Goal: Task Accomplishment & Management: Complete application form

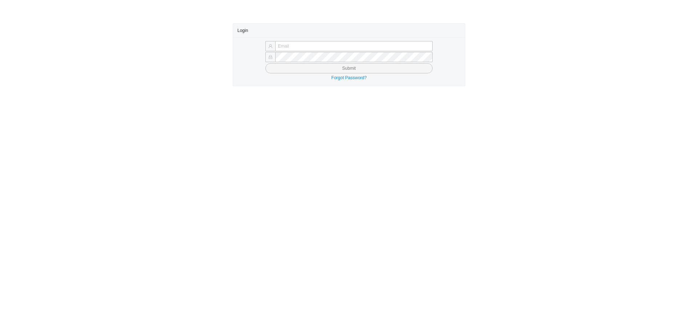
type input "[PERSON_NAME][EMAIL_ADDRESS][DOMAIN_NAME]"
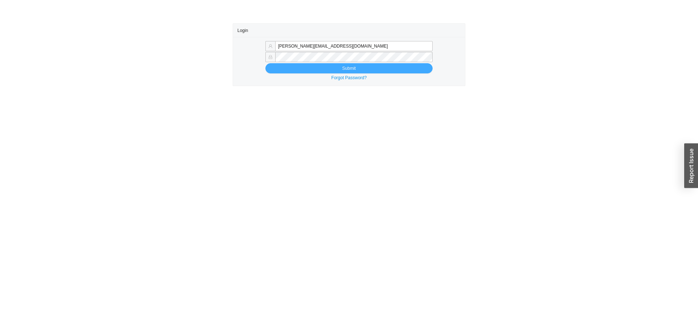
click at [314, 69] on button "Submit" at bounding box center [349, 68] width 167 height 10
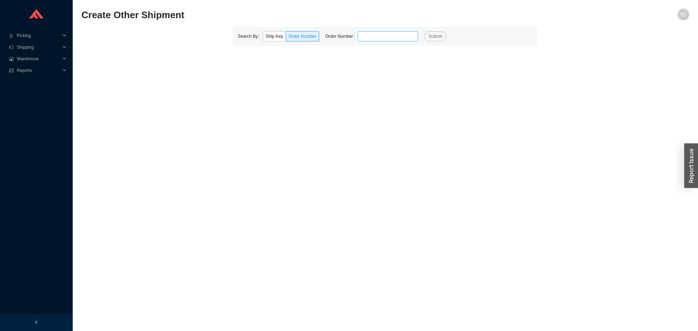
click at [369, 35] on input "tel" at bounding box center [388, 36] width 60 height 10
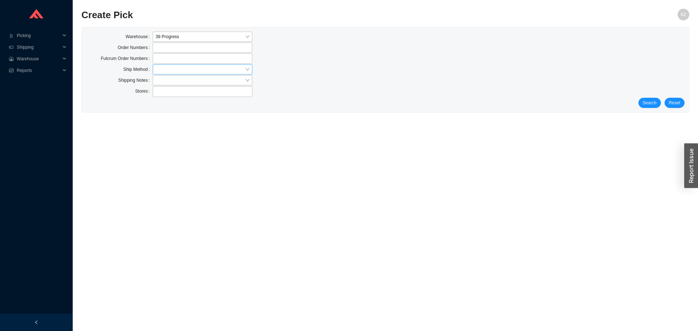
click at [172, 65] on input "search" at bounding box center [200, 69] width 89 height 9
click at [191, 72] on input "search" at bounding box center [200, 69] width 89 height 9
click at [192, 84] on div "Customer Pickup - Showroom" at bounding box center [203, 82] width 94 height 7
click at [656, 103] on span "Search" at bounding box center [650, 102] width 14 height 7
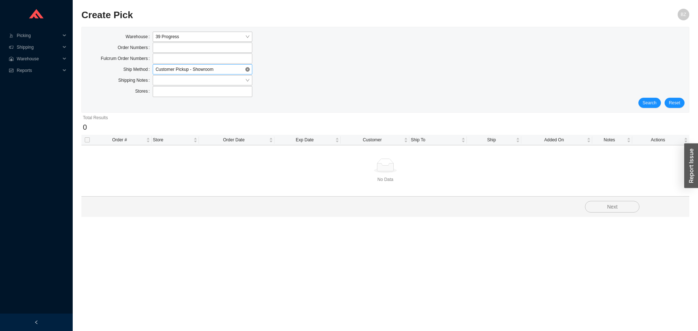
click at [174, 68] on span "Customer Pickup - Showroom" at bounding box center [203, 69] width 94 height 9
click at [163, 113] on div "Our Truck" at bounding box center [203, 113] width 94 height 7
click at [649, 99] on span "Search" at bounding box center [650, 102] width 14 height 7
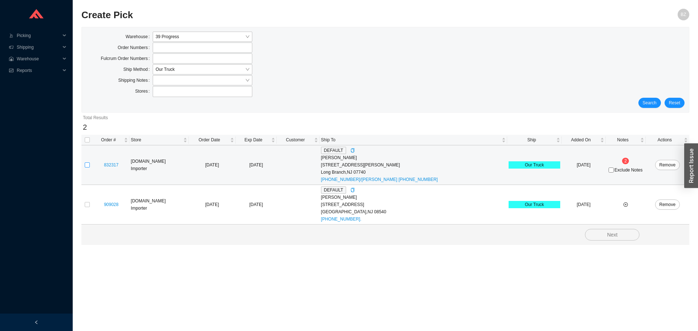
click at [87, 166] on input "checkbox" at bounding box center [87, 165] width 5 height 5
checkbox input "true"
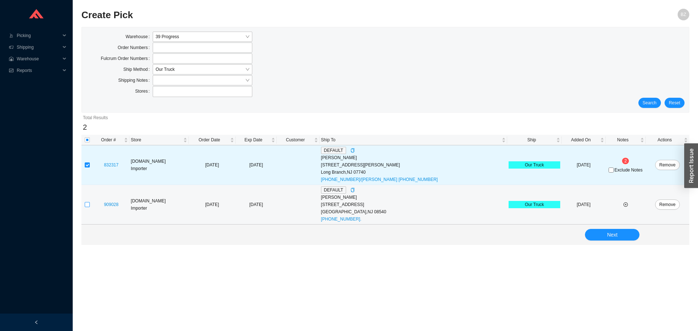
click at [86, 205] on input "checkbox" at bounding box center [87, 204] width 5 height 5
checkbox input "true"
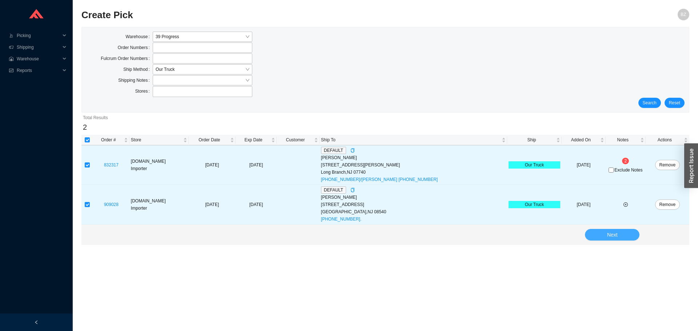
click at [617, 233] on span "Next" at bounding box center [612, 235] width 11 height 8
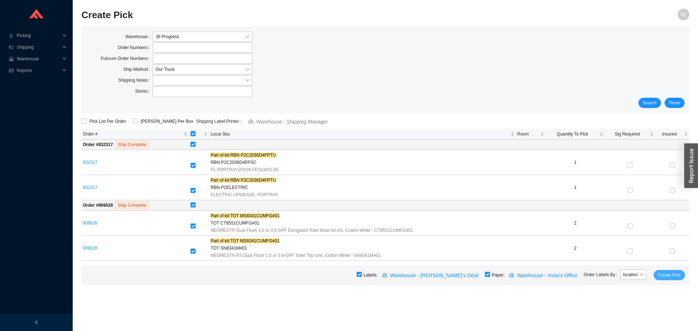
click at [675, 277] on span "Create Pick" at bounding box center [669, 275] width 23 height 7
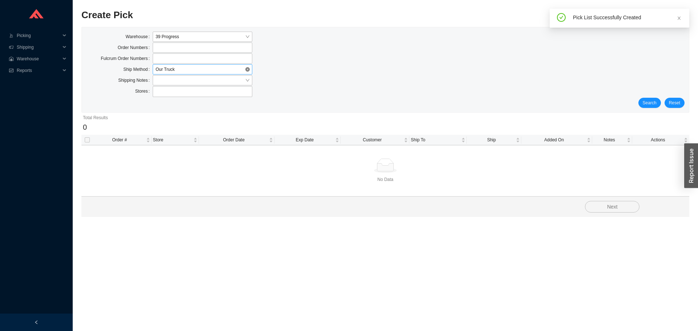
click at [196, 67] on span "Our Truck" at bounding box center [203, 69] width 94 height 9
click at [199, 61] on label at bounding box center [203, 58] width 100 height 10
click at [159, 61] on input at bounding box center [156, 59] width 5 height 8
click at [199, 61] on label at bounding box center [203, 58] width 100 height 10
click at [159, 61] on input at bounding box center [156, 59] width 5 height 8
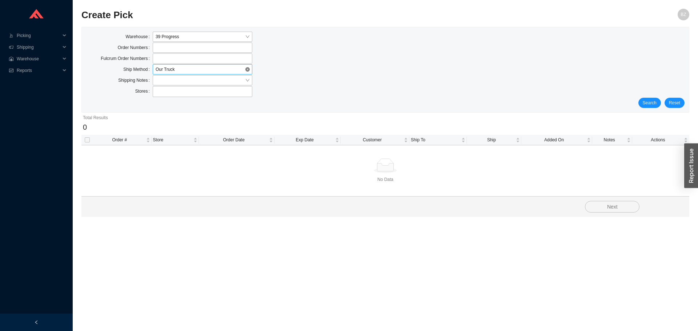
click at [196, 72] on span "Our Truck" at bounding box center [203, 69] width 94 height 9
type input "939884"
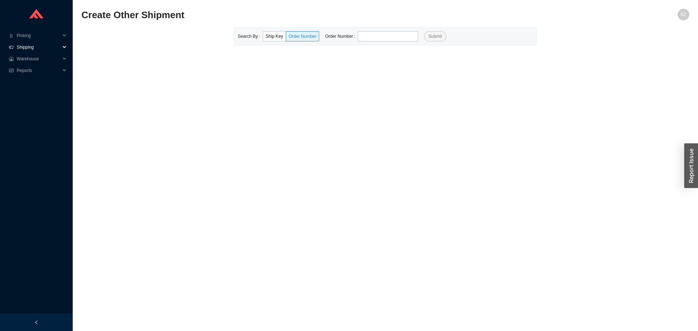
click at [22, 47] on span "Shipping" at bounding box center [39, 47] width 44 height 12
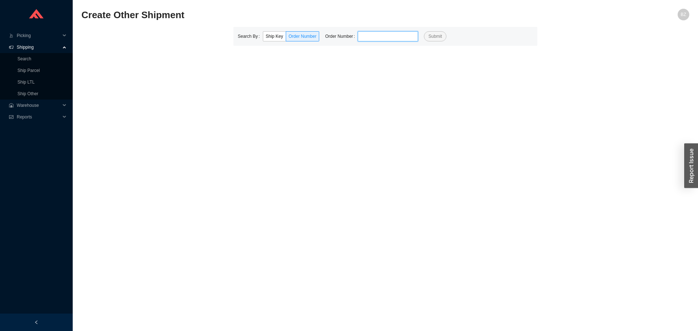
click at [380, 36] on input "tel" at bounding box center [388, 36] width 60 height 10
type input "937680"
click at [424, 31] on button "Submit" at bounding box center [435, 36] width 22 height 10
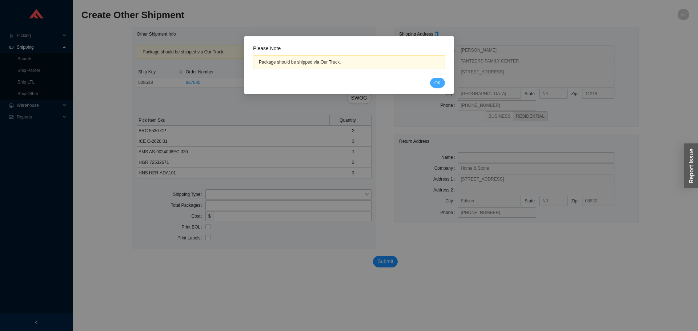
click at [436, 80] on span "OK" at bounding box center [438, 82] width 6 height 7
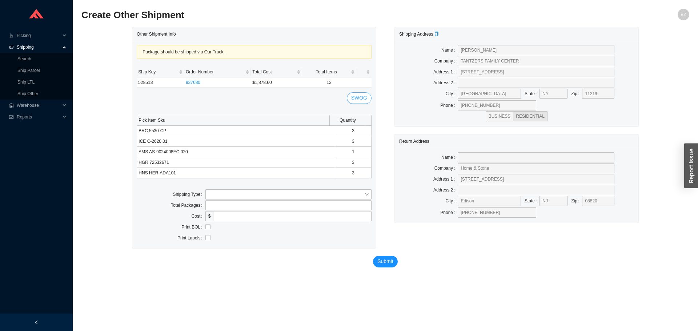
click at [364, 97] on span "SWOG" at bounding box center [359, 98] width 16 height 8
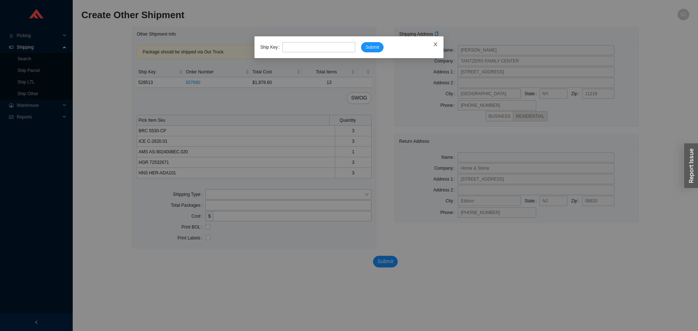
click at [434, 43] on icon "close" at bounding box center [435, 44] width 5 height 5
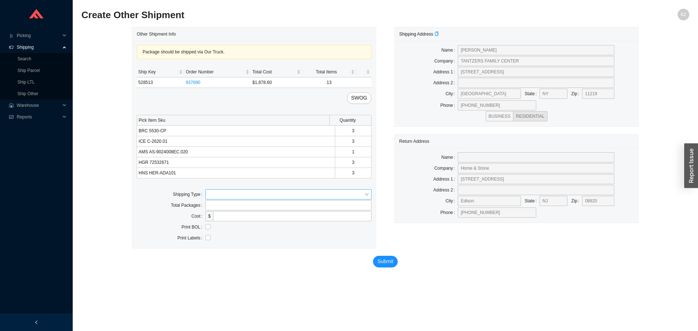
click at [237, 191] on input "search" at bounding box center [286, 194] width 156 height 9
click at [223, 204] on div "Our Truck" at bounding box center [288, 208] width 166 height 10
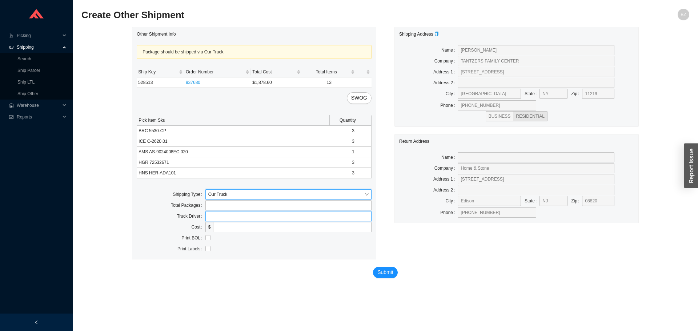
click at [219, 216] on input "text" at bounding box center [288, 216] width 166 height 10
type input "bz"
click at [209, 239] on input "checkbox" at bounding box center [207, 237] width 5 height 5
checkbox input "true"
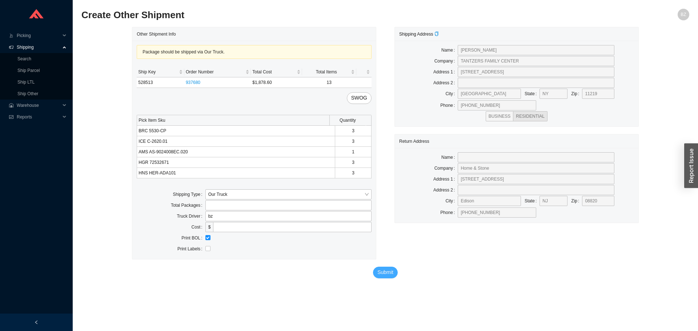
click at [387, 273] on span "Submit" at bounding box center [386, 272] width 16 height 8
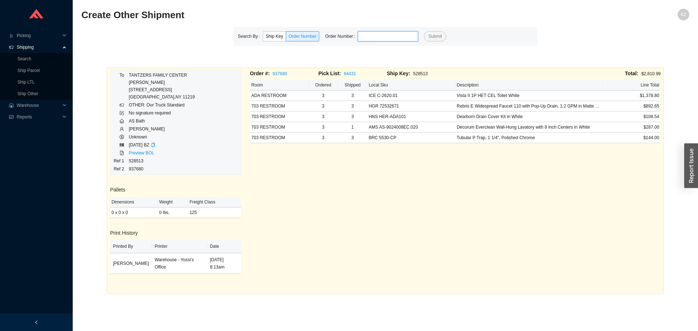
click at [405, 37] on input "tel" at bounding box center [388, 36] width 60 height 10
click at [424, 31] on button "Submit" at bounding box center [435, 36] width 22 height 10
type input "938753"
click at [424, 31] on button "Submit" at bounding box center [435, 36] width 22 height 10
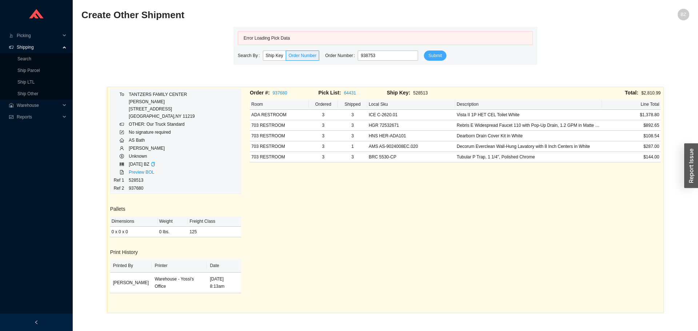
click at [428, 56] on span "Submit" at bounding box center [434, 55] width 13 height 7
click at [368, 58] on input "938753" at bounding box center [388, 56] width 60 height 10
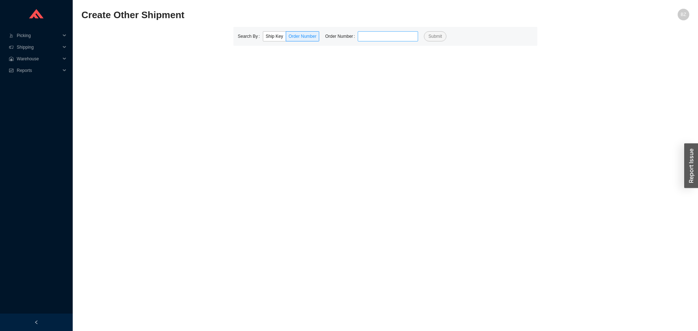
click at [394, 36] on input "tel" at bounding box center [388, 36] width 60 height 10
type input "933833"
click at [424, 31] on button "Submit" at bounding box center [435, 36] width 22 height 10
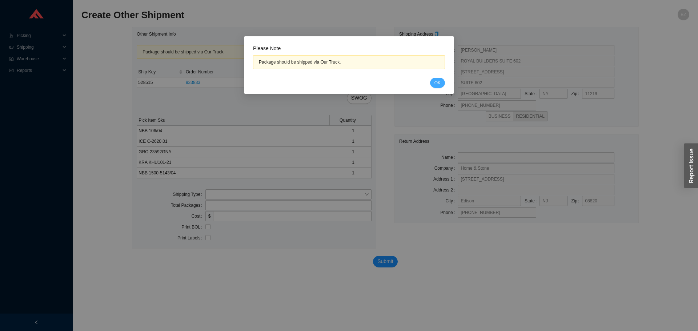
click at [433, 83] on button "OK" at bounding box center [437, 83] width 15 height 10
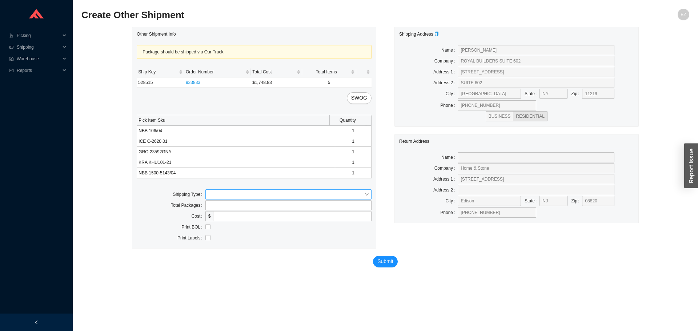
click at [280, 196] on input "search" at bounding box center [286, 194] width 156 height 9
click at [252, 203] on div "Our Truck" at bounding box center [288, 208] width 166 height 10
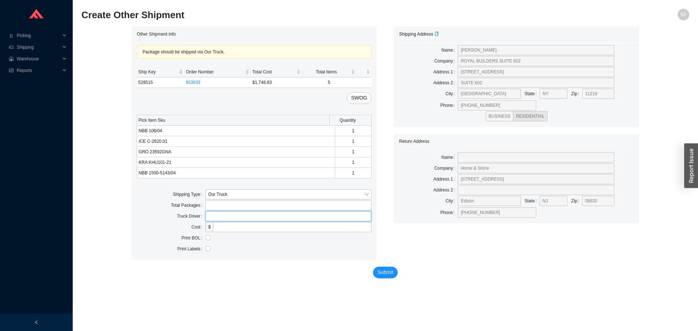
drag, startPoint x: 254, startPoint y: 215, endPoint x: 260, endPoint y: 220, distance: 8.2
click at [254, 216] on input "text" at bounding box center [288, 216] width 166 height 10
type input "bz"
click at [205, 239] on input "checkbox" at bounding box center [207, 237] width 5 height 5
checkbox input "true"
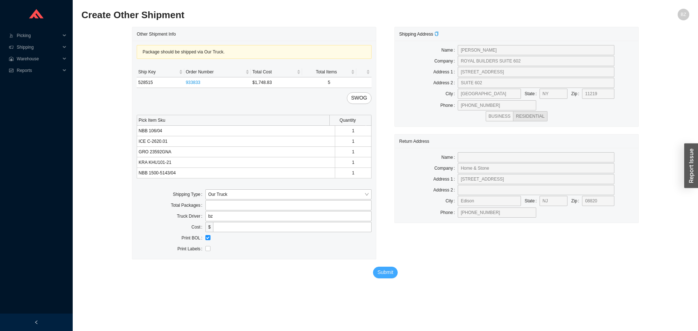
click at [384, 273] on span "Submit" at bounding box center [386, 272] width 16 height 8
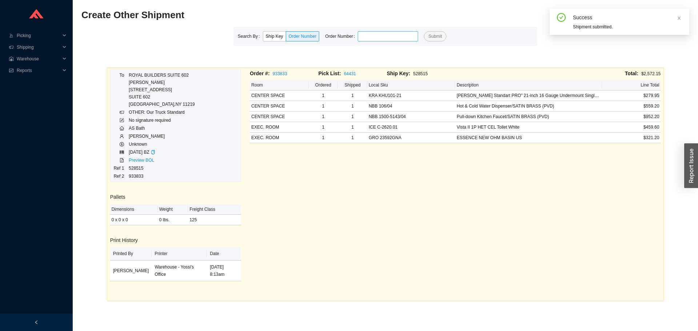
click at [378, 41] on input "tel" at bounding box center [388, 36] width 60 height 10
type input "938753"
click at [424, 31] on button "Submit" at bounding box center [435, 36] width 22 height 10
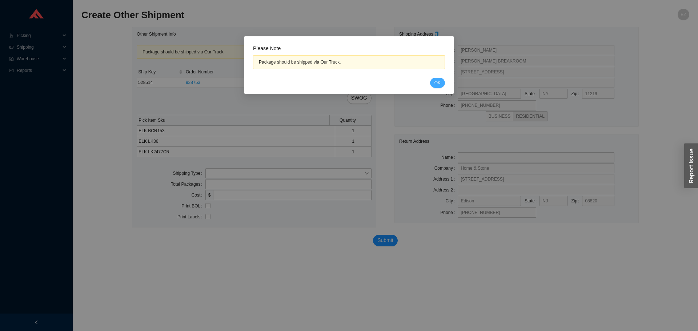
click at [435, 84] on span "OK" at bounding box center [438, 82] width 6 height 7
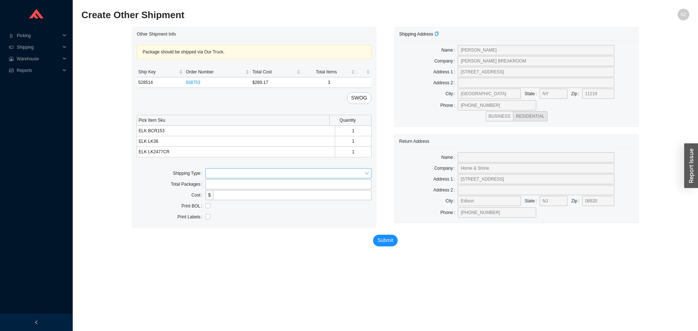
click at [237, 171] on input "search" at bounding box center [286, 173] width 156 height 9
click at [220, 183] on div "Our Truck" at bounding box center [288, 186] width 166 height 10
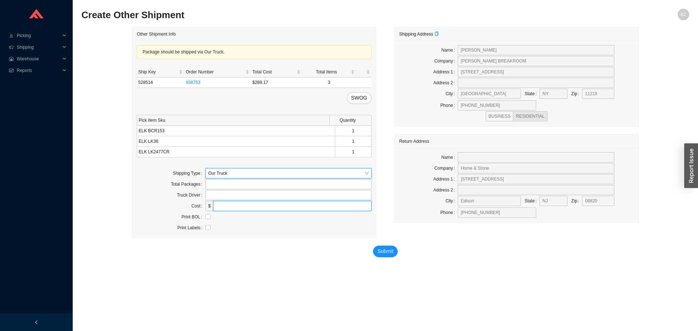
click at [226, 201] on input "tel" at bounding box center [292, 206] width 159 height 10
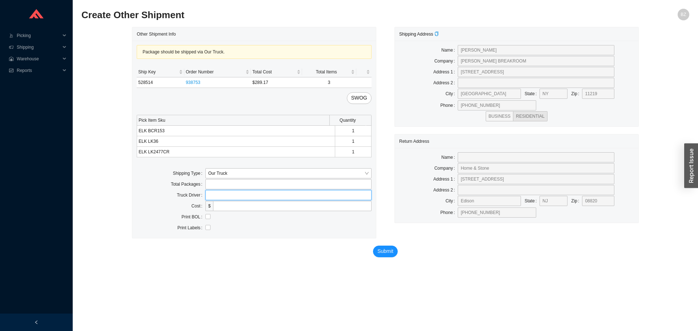
click at [231, 199] on input "text" at bounding box center [288, 195] width 166 height 10
type input "bz"
click at [211, 217] on div at bounding box center [288, 217] width 166 height 7
click at [387, 252] on span "Submit" at bounding box center [386, 251] width 16 height 8
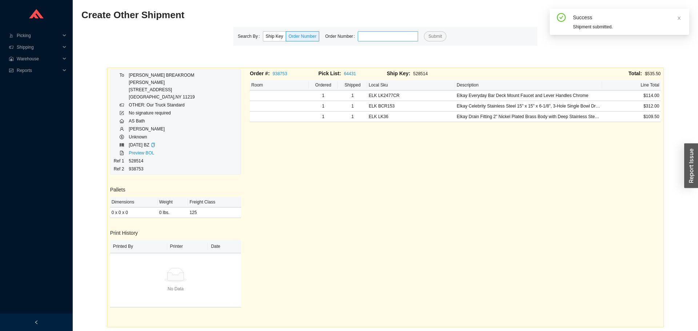
click at [363, 39] on input "tel" at bounding box center [388, 36] width 60 height 10
click at [398, 34] on input "tel" at bounding box center [388, 36] width 60 height 10
type input "928400"
click at [424, 31] on button "Submit" at bounding box center [435, 36] width 22 height 10
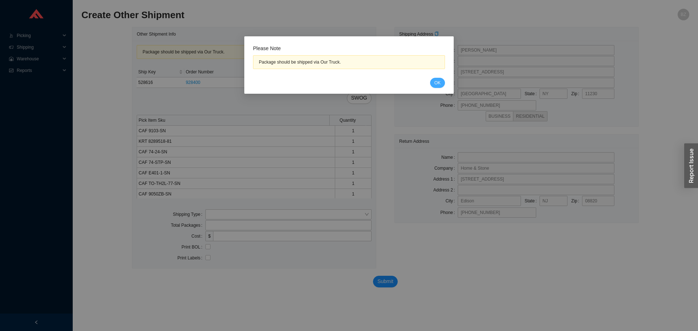
click at [435, 83] on span "OK" at bounding box center [438, 82] width 6 height 7
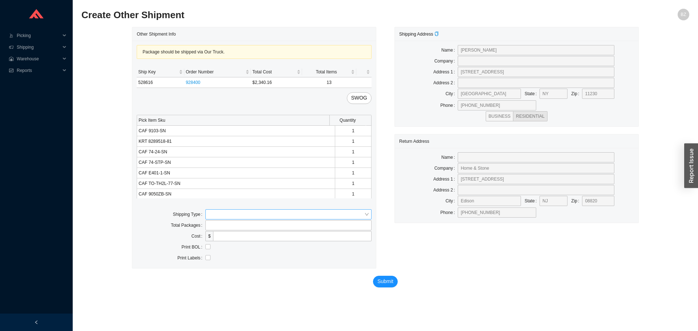
click at [227, 214] on input "search" at bounding box center [286, 214] width 156 height 9
click at [223, 227] on div "Our Truck" at bounding box center [288, 227] width 160 height 7
click at [225, 235] on input "text" at bounding box center [288, 236] width 166 height 10
type input "bz"
click at [207, 257] on input "checkbox" at bounding box center [207, 257] width 5 height 5
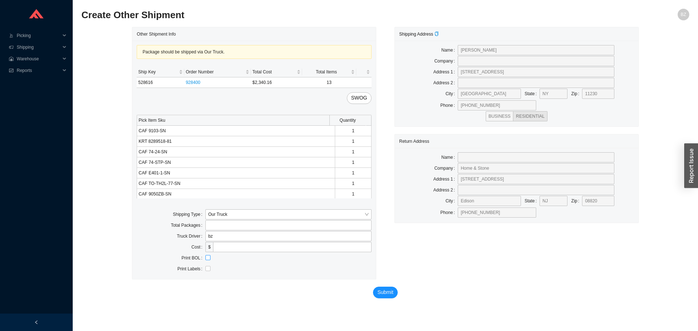
checkbox input "true"
click at [390, 294] on span "Submit" at bounding box center [386, 292] width 16 height 8
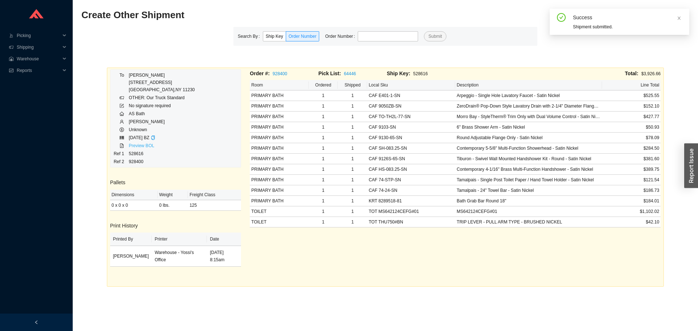
click at [146, 145] on link "Preview BOL" at bounding box center [141, 145] width 25 height 5
click at [378, 40] on input "tel" at bounding box center [388, 36] width 60 height 10
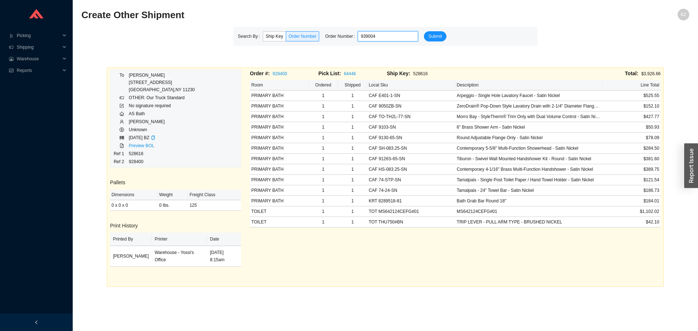
type input "939004"
click at [424, 31] on button "Submit" at bounding box center [435, 36] width 22 height 10
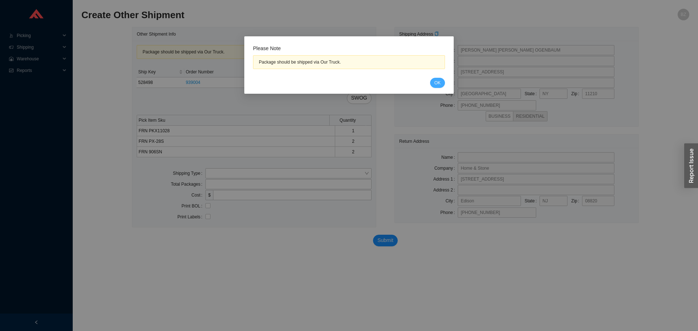
click at [436, 78] on button "OK" at bounding box center [437, 83] width 15 height 10
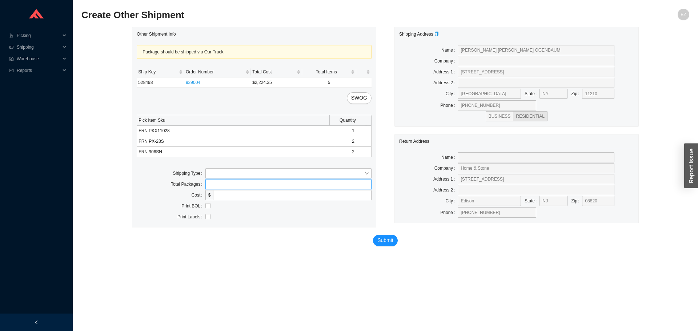
click at [227, 181] on input "tel" at bounding box center [288, 184] width 166 height 10
click at [227, 175] on input "search" at bounding box center [286, 173] width 156 height 9
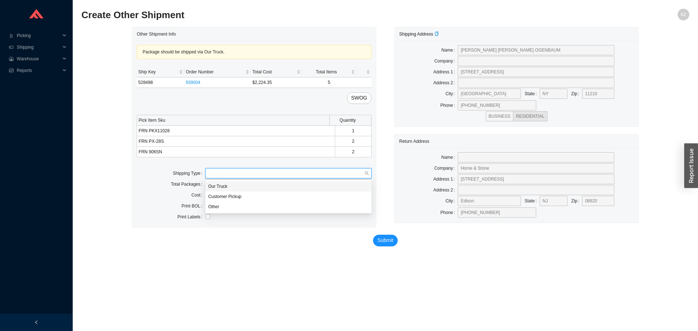
click at [227, 183] on div "Our Truck" at bounding box center [288, 186] width 160 height 7
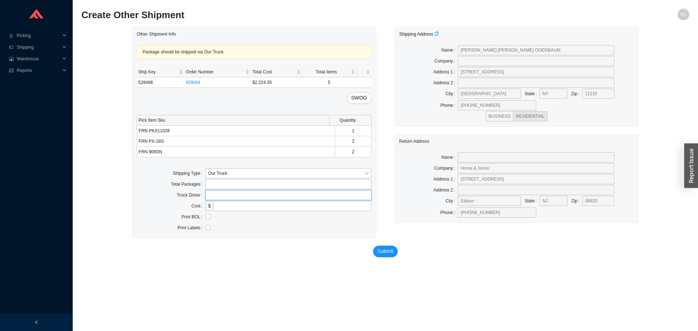
click at [229, 199] on input "text" at bounding box center [288, 195] width 166 height 10
type input "bz"
click at [205, 219] on input "checkbox" at bounding box center [207, 216] width 5 height 5
checkbox input "true"
click at [363, 96] on span "SWOG" at bounding box center [359, 98] width 16 height 8
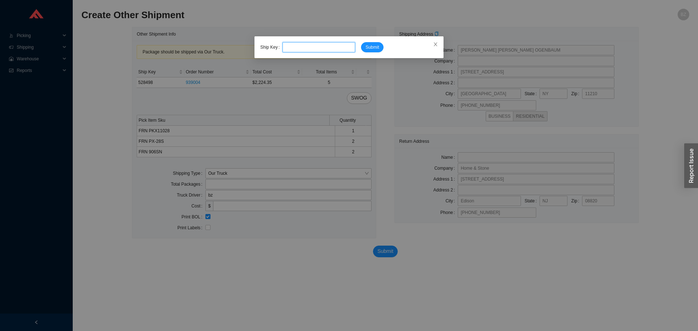
click at [307, 47] on input "tel" at bounding box center [319, 47] width 73 height 10
type input "528503"
click at [373, 47] on span "Submit" at bounding box center [372, 47] width 13 height 7
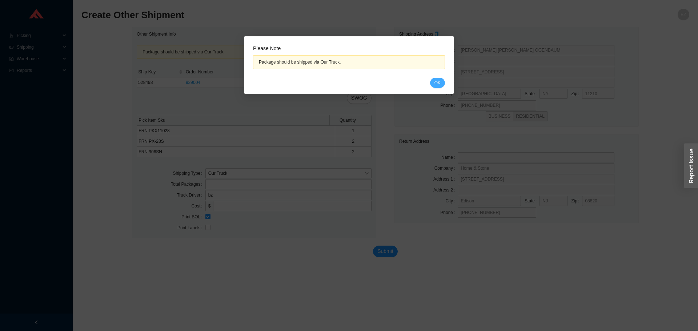
click at [421, 84] on div "Cancel OK" at bounding box center [349, 83] width 192 height 10
click at [433, 82] on button "OK" at bounding box center [437, 83] width 15 height 10
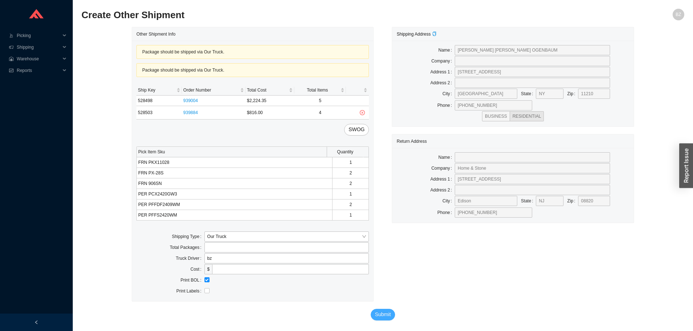
click at [389, 316] on span "Submit" at bounding box center [383, 315] width 16 height 8
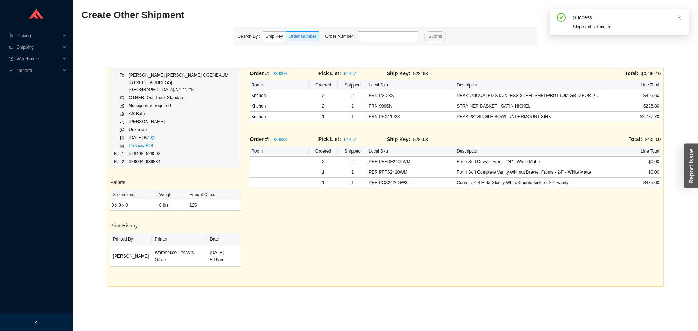
click at [412, 30] on div "Search By Ship Key Order Number Order Number Submit" at bounding box center [386, 36] width 304 height 19
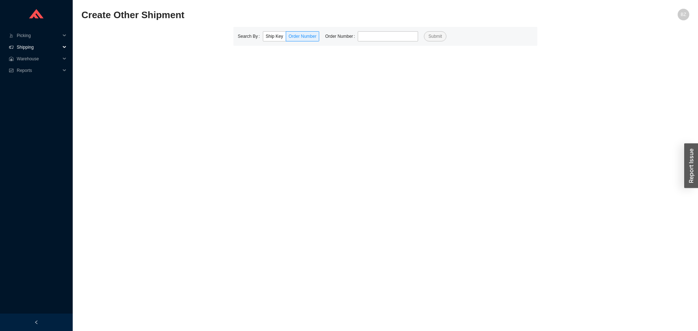
click at [28, 45] on span "Shipping" at bounding box center [39, 47] width 44 height 12
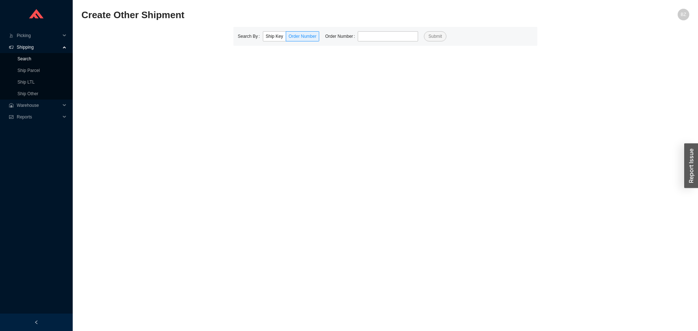
click at [27, 56] on link "Search" at bounding box center [24, 58] width 14 height 5
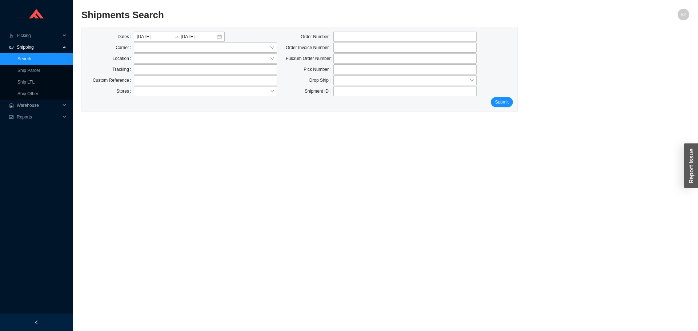
click at [383, 30] on div "Dates 09/17/2025 09/17/2025 Carrier Location Tracking Custom Reference Stores O…" at bounding box center [300, 69] width 436 height 84
click at [383, 38] on input "tel" at bounding box center [405, 37] width 143 height 10
type input "938753"
click button "Submit" at bounding box center [502, 102] width 22 height 10
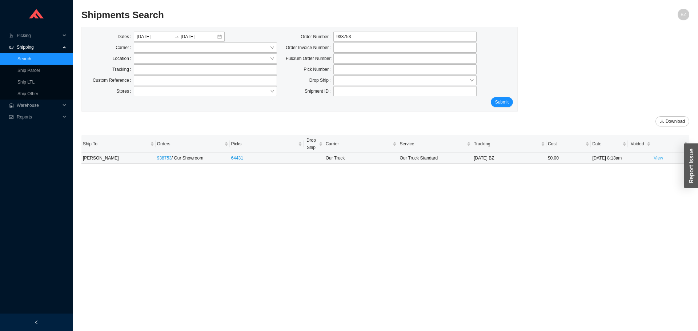
click at [659, 160] on link "View" at bounding box center [658, 158] width 9 height 5
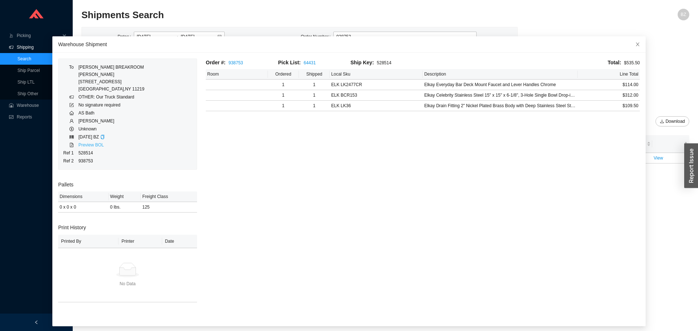
click at [95, 147] on link "Preview BOL" at bounding box center [91, 145] width 25 height 5
click at [635, 43] on icon "close" at bounding box center [637, 44] width 5 height 5
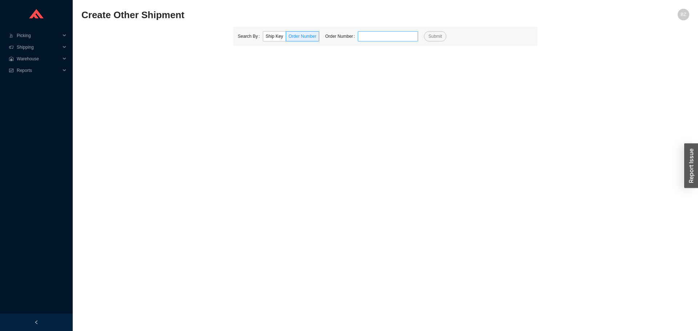
click at [372, 34] on input "tel" at bounding box center [388, 36] width 60 height 10
type input "939884"
click at [424, 31] on button "Submit" at bounding box center [435, 36] width 22 height 10
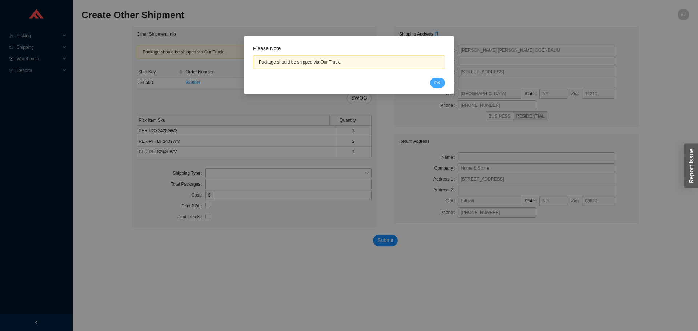
click at [442, 85] on button "OK" at bounding box center [437, 83] width 15 height 10
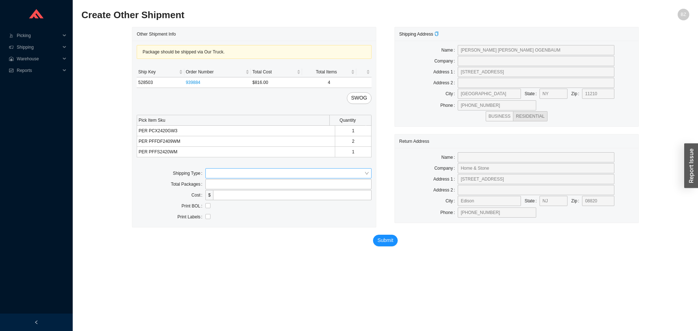
click at [225, 175] on input "search" at bounding box center [286, 173] width 156 height 9
click at [218, 185] on div "Our Truck" at bounding box center [288, 186] width 160 height 7
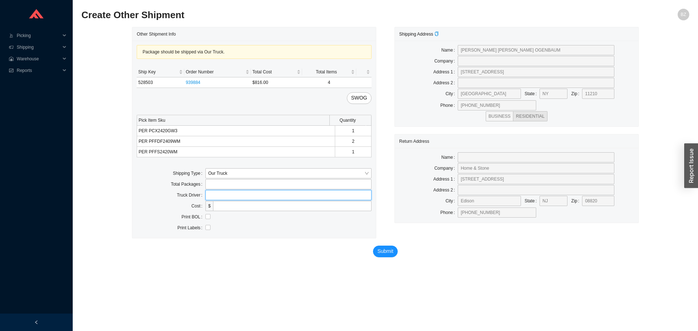
click at [221, 196] on input "text" at bounding box center [288, 195] width 166 height 10
type input "bz"
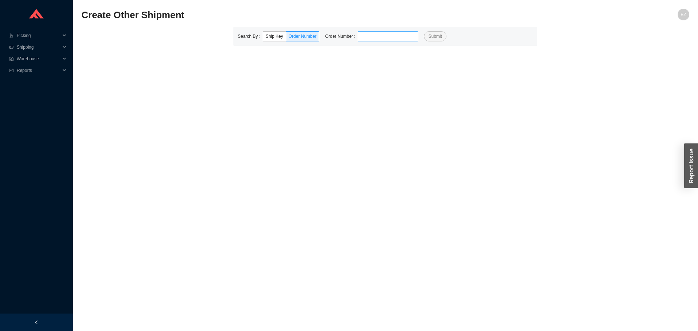
drag, startPoint x: 366, startPoint y: 44, endPoint x: 370, endPoint y: 35, distance: 10.5
click at [367, 44] on div "Search By Ship Key Order Number Order Number Submit" at bounding box center [386, 36] width 304 height 19
click at [370, 35] on input "tel" at bounding box center [388, 36] width 60 height 10
type input "905130"
click at [424, 31] on button "Submit" at bounding box center [435, 36] width 22 height 10
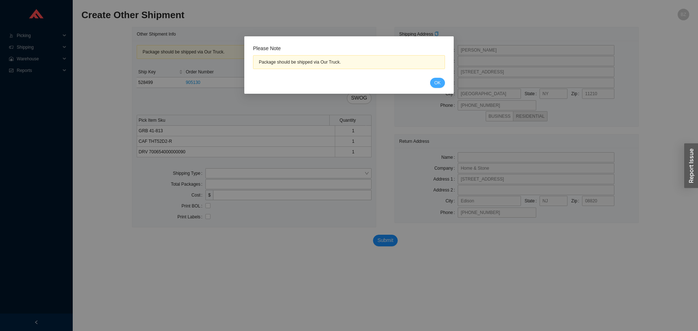
click at [438, 81] on span "OK" at bounding box center [438, 82] width 6 height 7
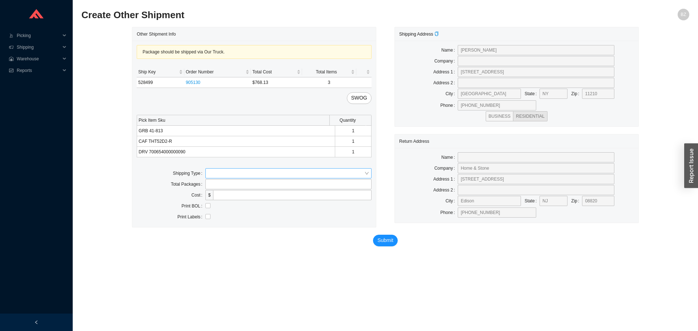
click at [222, 177] on input "search" at bounding box center [286, 173] width 156 height 9
click at [217, 184] on div "Our Truck" at bounding box center [288, 186] width 160 height 7
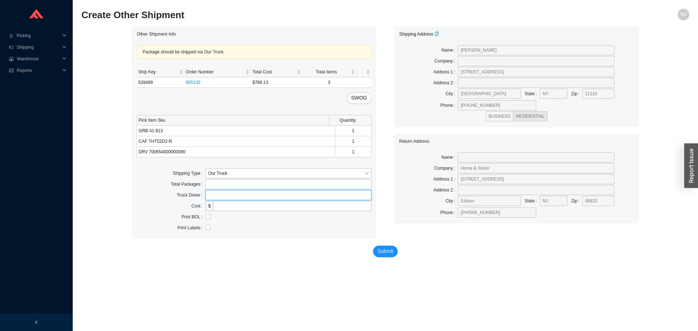
drag, startPoint x: 227, startPoint y: 196, endPoint x: 231, endPoint y: 197, distance: 3.9
click at [228, 196] on input "text" at bounding box center [288, 195] width 166 height 10
type input "bz"
click at [210, 216] on input "checkbox" at bounding box center [207, 216] width 5 height 5
checkbox input "true"
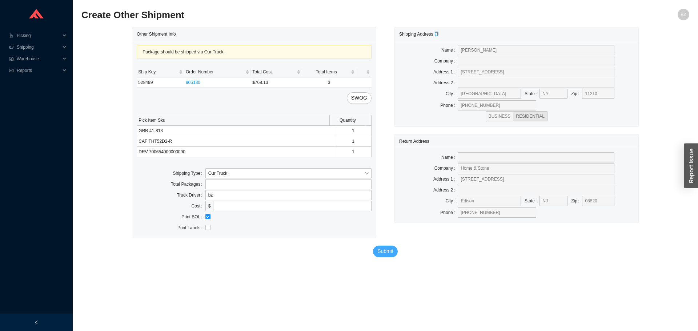
click at [392, 252] on span "Submit" at bounding box center [386, 251] width 16 height 8
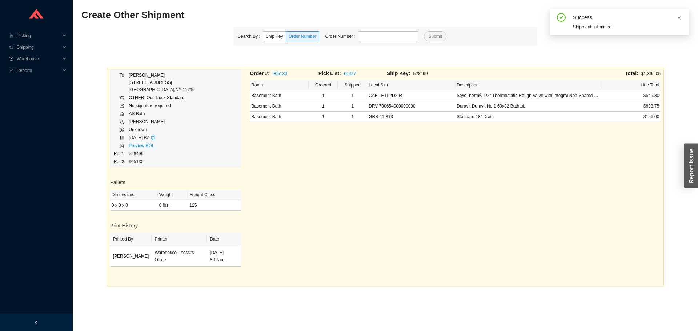
click at [379, 28] on div "Search By Ship Key Order Number Order Number Submit" at bounding box center [386, 36] width 304 height 19
click at [378, 33] on input "tel" at bounding box center [388, 36] width 60 height 10
type input "928678"
click at [424, 31] on button "Submit" at bounding box center [435, 36] width 22 height 10
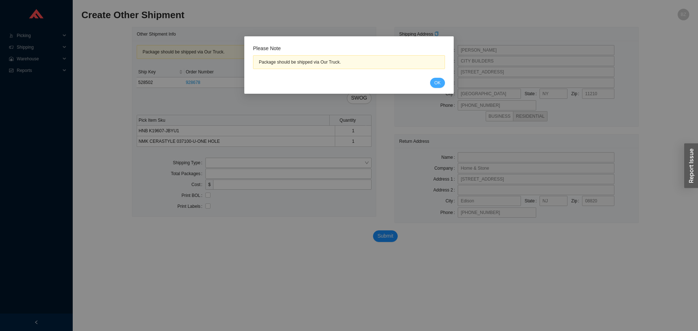
click at [439, 80] on span "OK" at bounding box center [438, 82] width 6 height 7
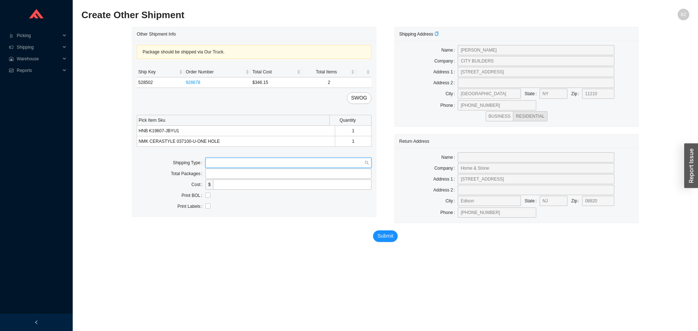
click at [234, 162] on input "search" at bounding box center [286, 162] width 156 height 9
click at [216, 173] on div "Our Truck" at bounding box center [288, 176] width 160 height 7
click at [223, 186] on input "text" at bounding box center [288, 185] width 166 height 10
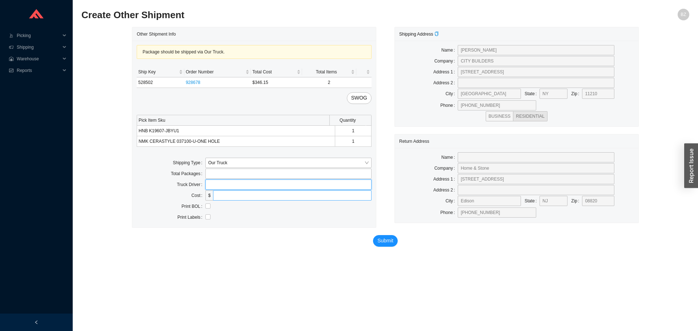
type input "bz"
click at [207, 207] on input "checkbox" at bounding box center [207, 206] width 5 height 5
checkbox input "true"
click at [382, 242] on span "Submit" at bounding box center [386, 241] width 16 height 8
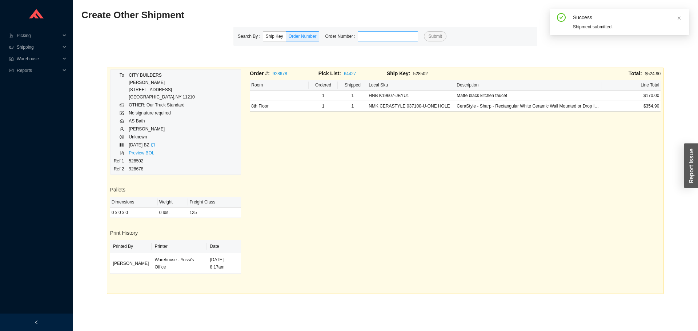
click at [395, 33] on input "tel" at bounding box center [388, 36] width 60 height 10
type input "932531"
click at [424, 31] on button "Submit" at bounding box center [435, 36] width 22 height 10
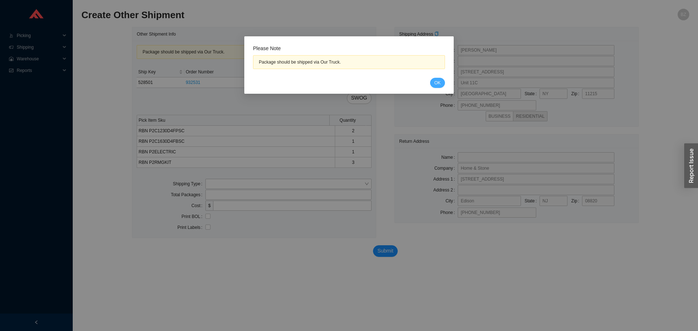
click at [432, 83] on button "OK" at bounding box center [437, 83] width 15 height 10
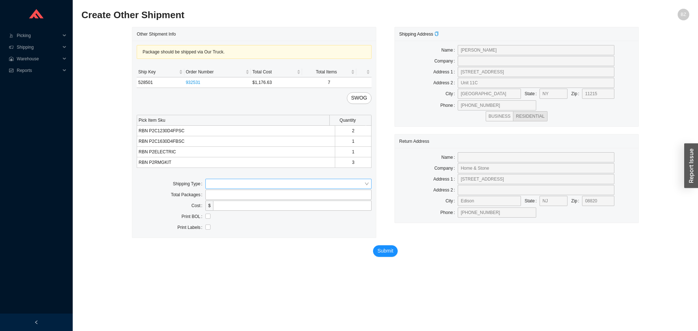
click at [213, 180] on input "search" at bounding box center [286, 183] width 156 height 9
click at [213, 193] on div "Our Truck" at bounding box center [288, 197] width 166 height 10
drag, startPoint x: 220, startPoint y: 202, endPoint x: 228, endPoint y: 204, distance: 8.6
click at [220, 202] on input "text" at bounding box center [288, 206] width 166 height 10
type input "bz"
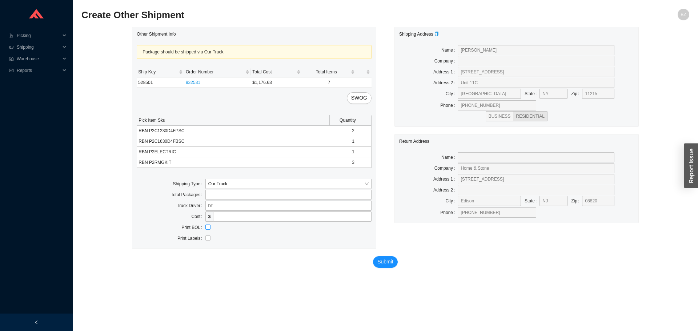
click at [207, 228] on input "checkbox" at bounding box center [207, 227] width 5 height 5
checkbox input "true"
click at [378, 266] on span "Submit" at bounding box center [386, 262] width 16 height 8
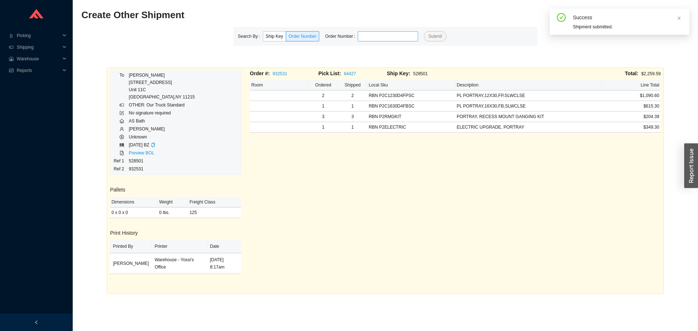
click at [392, 39] on input "tel" at bounding box center [388, 36] width 60 height 10
click at [424, 31] on button "Submit" at bounding box center [435, 36] width 22 height 10
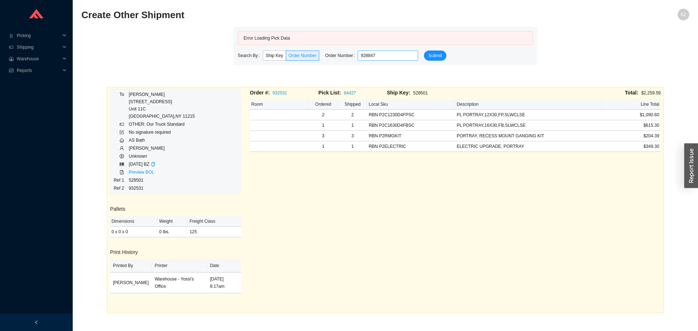
click at [383, 57] on input "928847" at bounding box center [388, 56] width 60 height 10
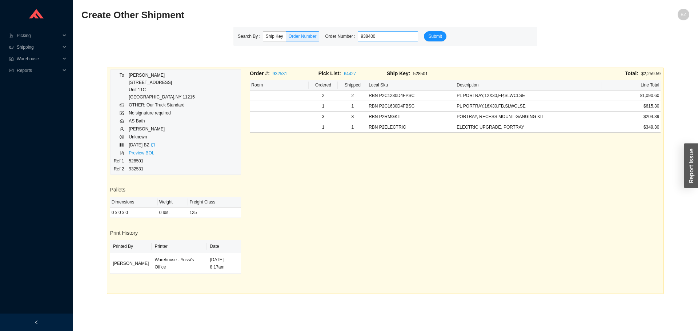
type input "938400"
click at [424, 31] on button "Submit" at bounding box center [435, 36] width 22 height 10
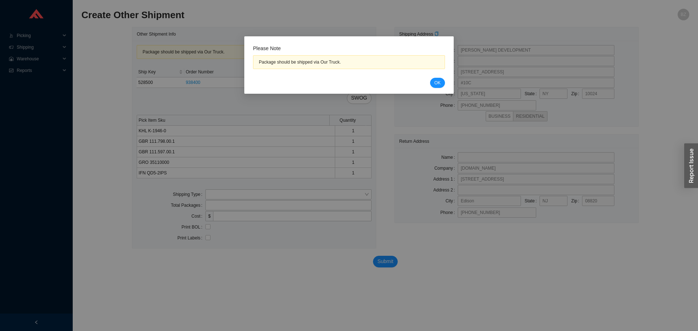
click at [435, 77] on div "Please Note Package should be shipped via Our Truck. Cancel OK" at bounding box center [349, 66] width 192 height 43
click at [434, 79] on button "OK" at bounding box center [437, 83] width 15 height 10
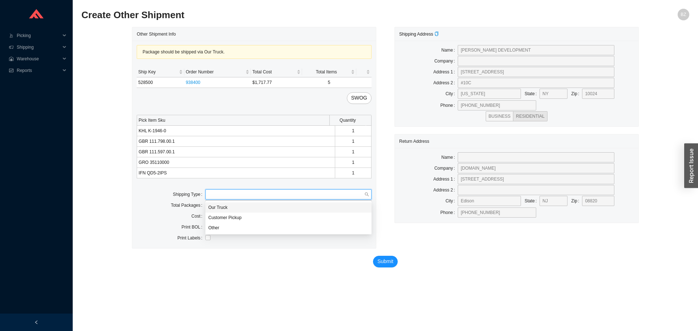
click at [215, 199] on input "search" at bounding box center [286, 194] width 156 height 9
click at [214, 207] on div "Our Truck" at bounding box center [288, 207] width 160 height 7
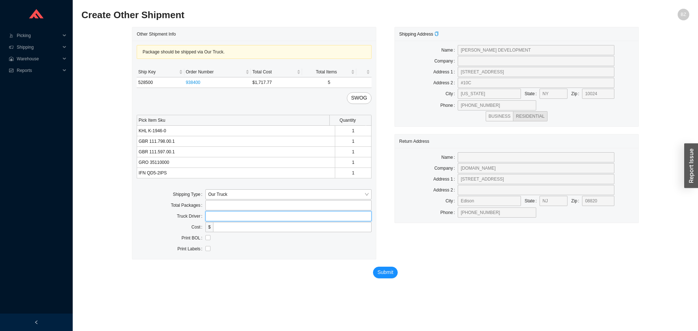
click at [242, 212] on input "text" at bounding box center [288, 216] width 166 height 10
type input "bz"
click at [206, 238] on input "checkbox" at bounding box center [207, 237] width 5 height 5
checkbox input "true"
click at [396, 272] on button "Submit" at bounding box center [385, 273] width 25 height 12
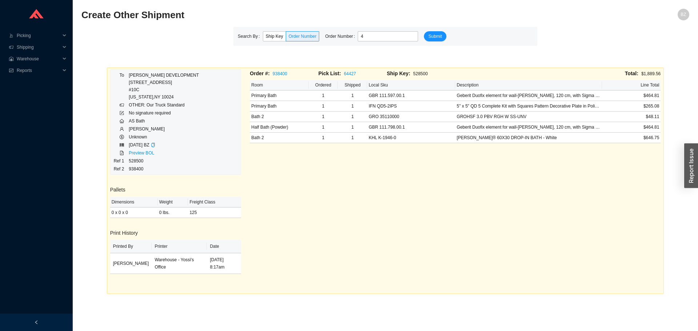
type input "4"
click at [216, 52] on div "To JAMES DEVELOPMENT 505 W END AVE #10C NEW YORK , NY 10024 OTHER: Our Truck St…" at bounding box center [386, 170] width 558 height 248
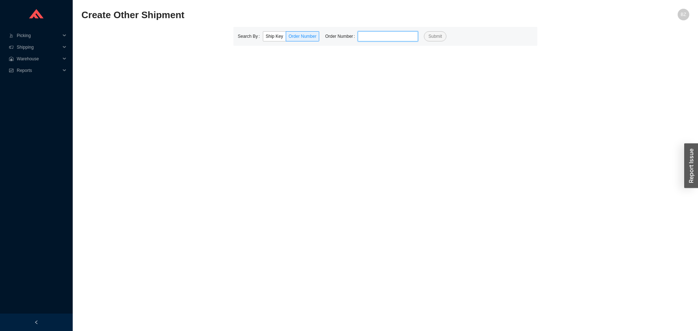
click at [384, 33] on input "tel" at bounding box center [388, 36] width 60 height 10
type input "909028"
click at [424, 31] on button "Submit" at bounding box center [435, 36] width 22 height 10
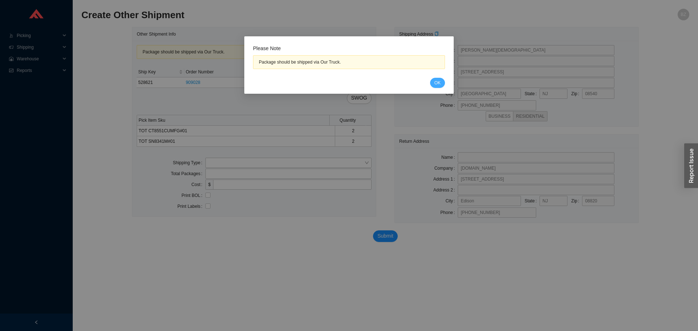
click at [442, 81] on button "OK" at bounding box center [437, 83] width 15 height 10
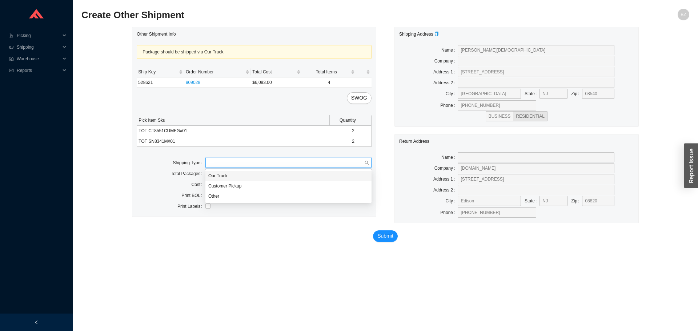
click at [236, 163] on input "search" at bounding box center [286, 162] width 156 height 9
click at [238, 174] on div "Our Truck" at bounding box center [288, 176] width 160 height 7
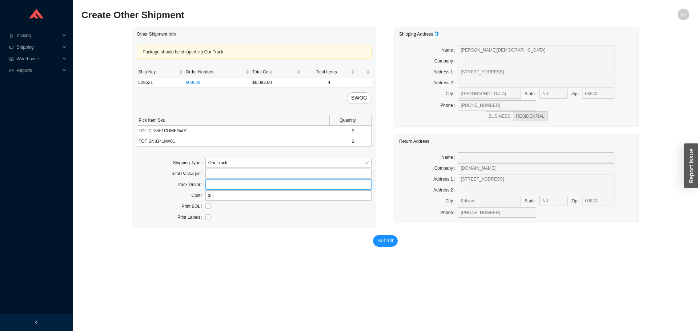
click at [245, 181] on input "text" at bounding box center [288, 185] width 166 height 10
type input "bz"
click at [207, 206] on input "checkbox" at bounding box center [207, 206] width 5 height 5
checkbox input "true"
click at [389, 242] on span "Submit" at bounding box center [386, 241] width 16 height 8
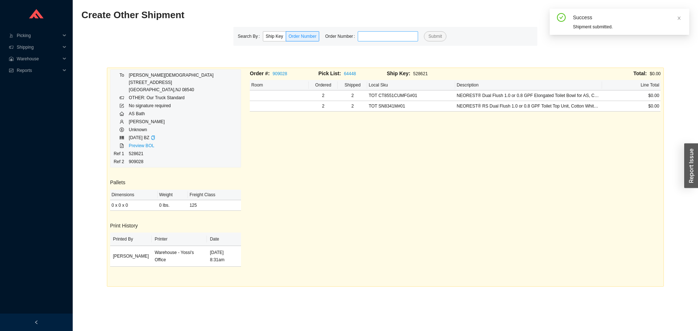
click at [390, 37] on input "tel" at bounding box center [388, 36] width 60 height 10
type input "933338"
click at [424, 31] on button "Submit" at bounding box center [435, 36] width 22 height 10
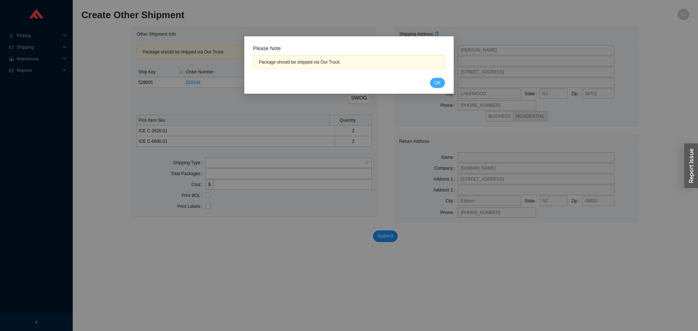
click at [437, 84] on span "OK" at bounding box center [438, 82] width 6 height 7
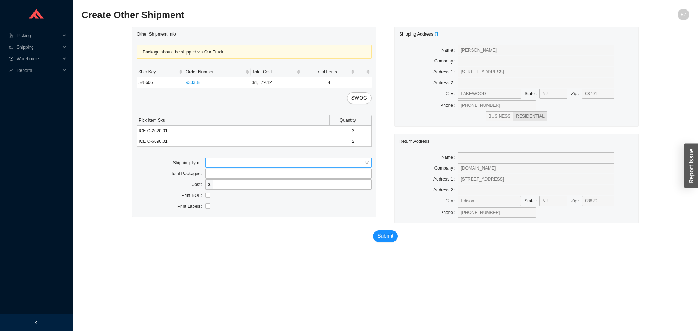
click at [220, 164] on input "search" at bounding box center [286, 162] width 156 height 9
click at [221, 174] on div "Our Truck" at bounding box center [288, 176] width 160 height 7
click at [235, 185] on input "text" at bounding box center [288, 185] width 166 height 10
type input "[PERSON_NAME]"
click at [205, 205] on input "checkbox" at bounding box center [207, 206] width 5 height 5
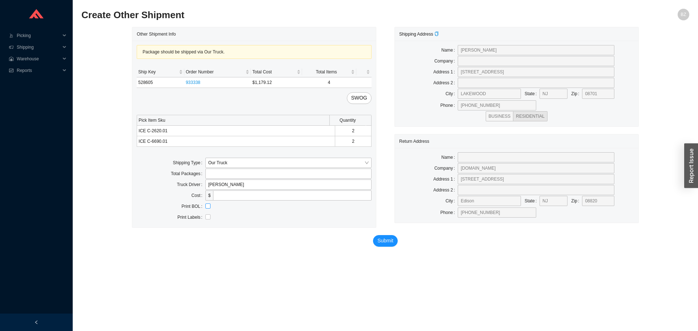
checkbox input "true"
click at [379, 242] on span "Submit" at bounding box center [386, 241] width 16 height 8
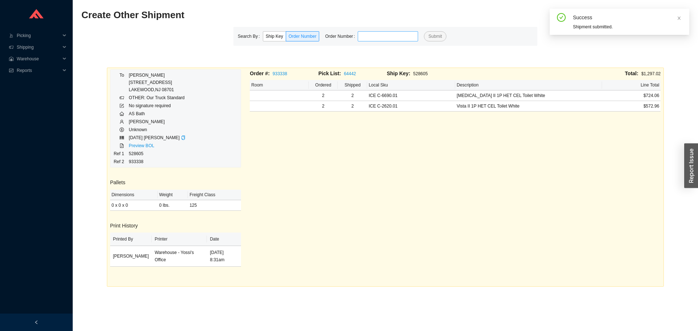
click at [390, 37] on input "tel" at bounding box center [388, 36] width 60 height 10
click at [424, 31] on button "Submit" at bounding box center [435, 36] width 22 height 10
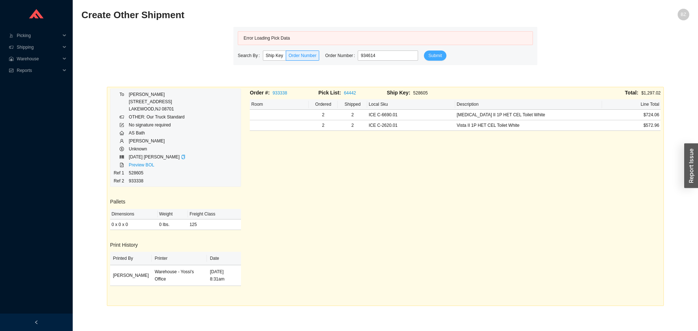
click at [430, 60] on button "Submit" at bounding box center [435, 56] width 22 height 10
click at [419, 52] on form "Error Loading Pick Data Search By Ship Key Order Number Order Number 934614 Sub…" at bounding box center [385, 45] width 295 height 29
click at [384, 57] on input "934614" at bounding box center [388, 56] width 60 height 10
click at [360, 56] on input "934614" at bounding box center [388, 56] width 60 height 10
click at [360, 59] on input "934614" at bounding box center [388, 56] width 60 height 10
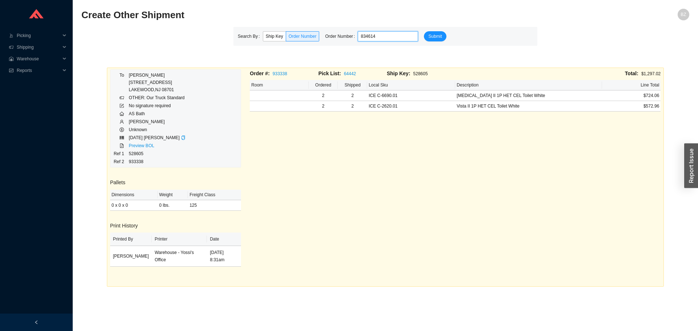
type input "834614"
click at [424, 31] on button "Submit" at bounding box center [435, 36] width 22 height 10
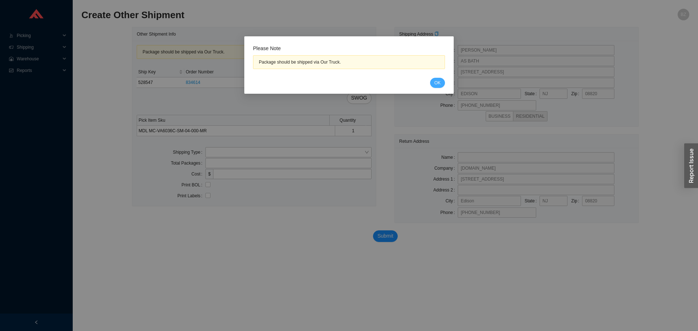
click at [440, 83] on span "OK" at bounding box center [438, 82] width 6 height 7
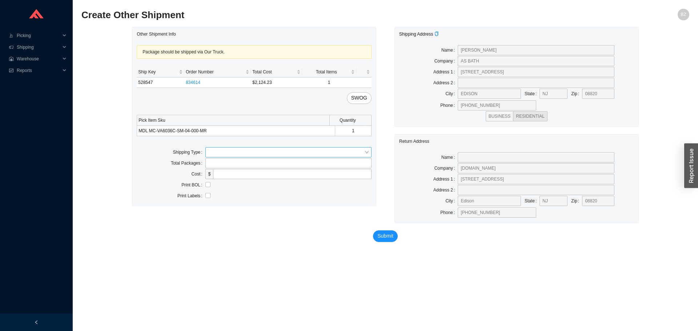
click at [292, 151] on input "search" at bounding box center [286, 152] width 156 height 9
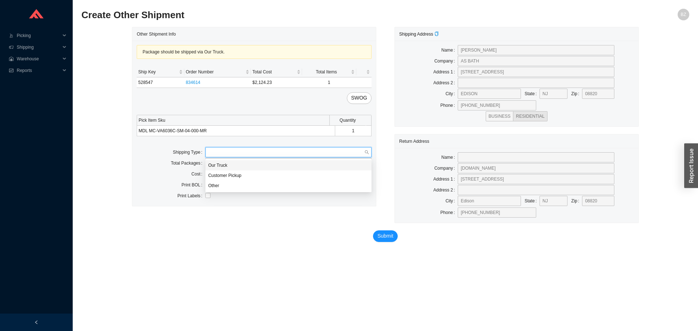
click at [256, 167] on div "Our Truck" at bounding box center [288, 165] width 160 height 7
click at [388, 234] on span "Submit" at bounding box center [386, 236] width 16 height 8
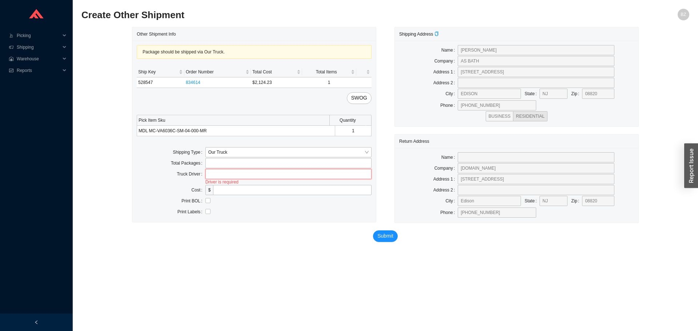
click at [291, 173] on input "text" at bounding box center [288, 174] width 166 height 10
type input "[PERSON_NAME]"
click at [208, 195] on input "checkbox" at bounding box center [207, 195] width 5 height 5
checkbox input "true"
click at [382, 234] on span "Submit" at bounding box center [386, 236] width 16 height 8
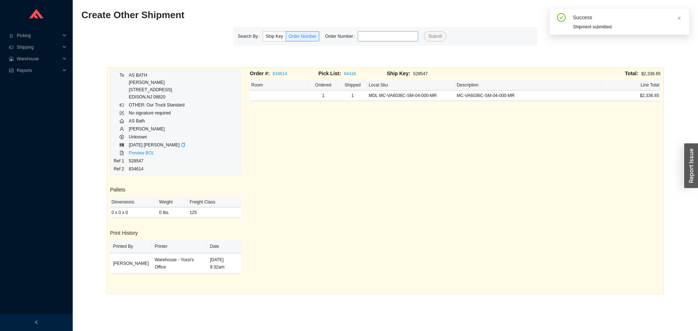
click at [374, 34] on input "tel" at bounding box center [388, 36] width 60 height 10
type input "832317"
click at [424, 31] on button "Submit" at bounding box center [435, 36] width 22 height 10
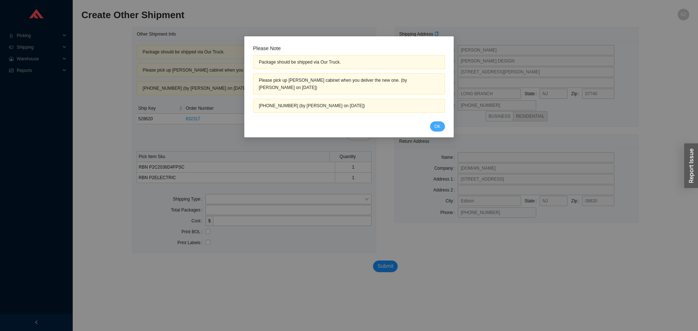
click at [437, 128] on span "OK" at bounding box center [438, 126] width 6 height 7
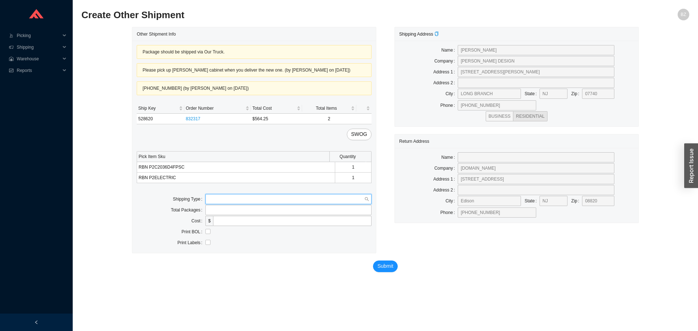
click at [234, 204] on input "search" at bounding box center [286, 199] width 156 height 9
click at [217, 210] on div "Our Truck" at bounding box center [288, 212] width 160 height 7
drag, startPoint x: 224, startPoint y: 219, endPoint x: 243, endPoint y: 227, distance: 20.4
click at [225, 219] on input "text" at bounding box center [288, 221] width 166 height 10
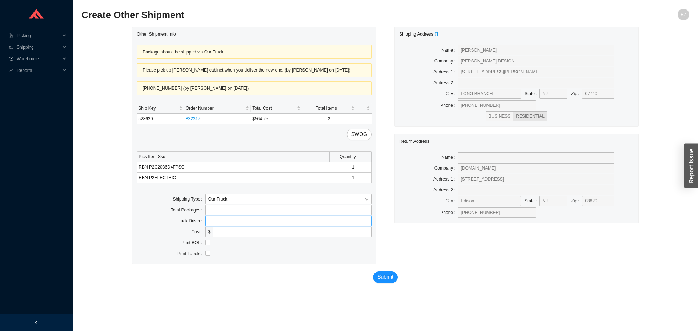
type input "bz"
click at [207, 243] on input "checkbox" at bounding box center [207, 242] width 5 height 5
checkbox input "true"
click at [228, 219] on input "bz" at bounding box center [288, 221] width 166 height 10
click at [231, 222] on input "bz" at bounding box center [288, 221] width 166 height 10
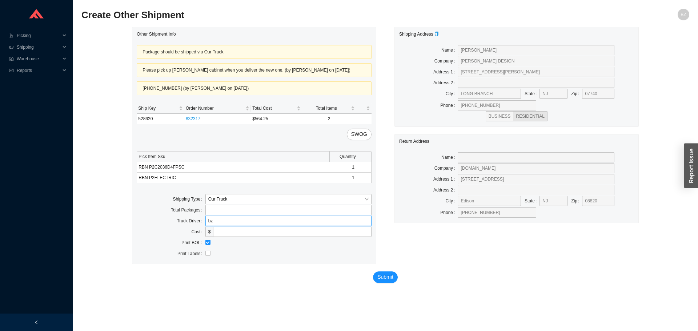
click at [231, 222] on input "bz" at bounding box center [288, 221] width 166 height 10
type input "[PERSON_NAME]"
click at [380, 276] on span "Submit" at bounding box center [386, 277] width 16 height 8
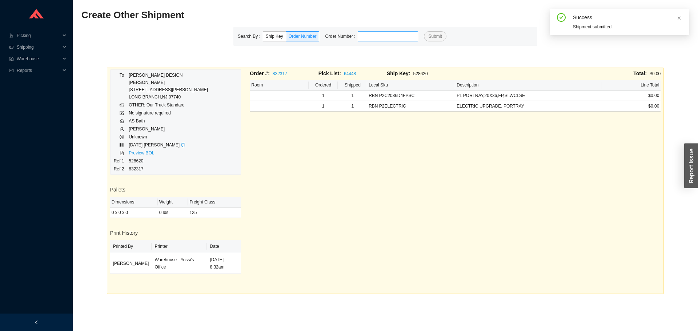
click at [394, 40] on input "tel" at bounding box center [388, 36] width 60 height 10
type input "928653"
click at [424, 31] on button "Submit" at bounding box center [435, 36] width 22 height 10
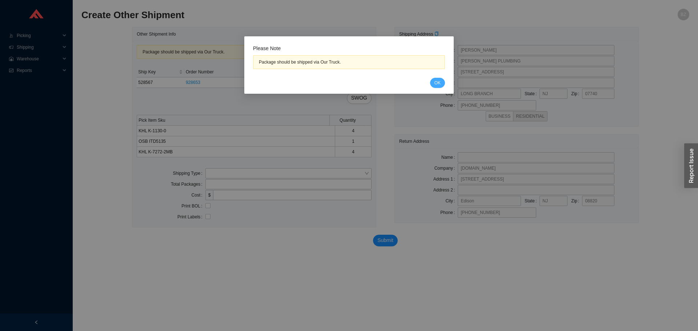
click at [439, 81] on span "OK" at bounding box center [438, 82] width 6 height 7
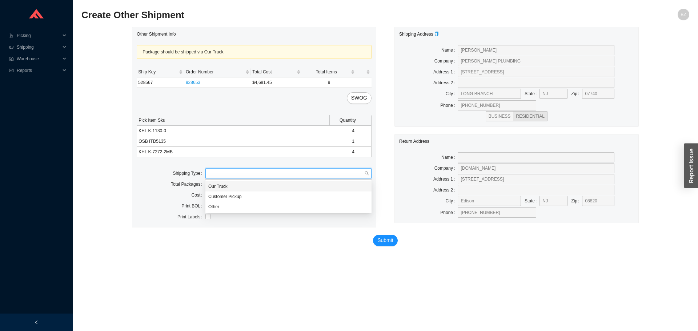
click at [258, 174] on input "search" at bounding box center [286, 173] width 156 height 9
click at [246, 187] on div "Our Truck" at bounding box center [288, 186] width 160 height 7
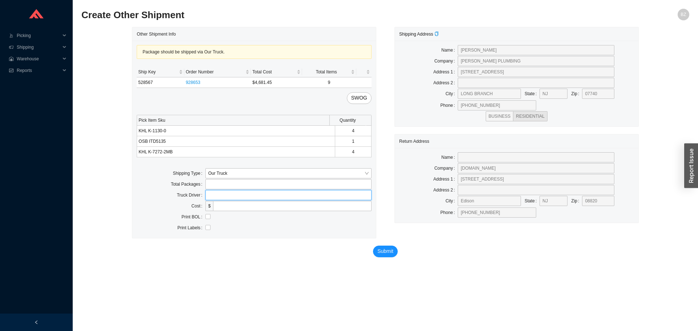
click at [248, 195] on input "text" at bounding box center [288, 195] width 166 height 10
type input "[PERSON_NAME]"
click at [209, 216] on input "checkbox" at bounding box center [207, 216] width 5 height 5
checkbox input "true"
click at [380, 251] on span "Submit" at bounding box center [386, 251] width 16 height 8
